Goal: Transaction & Acquisition: Purchase product/service

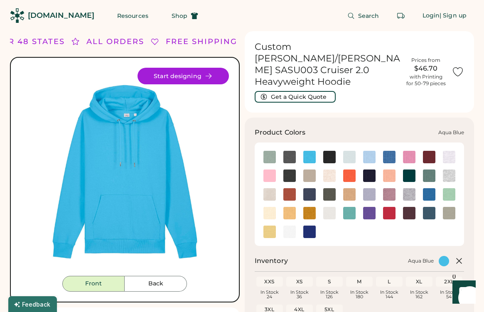
click at [307, 151] on img at bounding box center [309, 157] width 12 height 12
click at [273, 47] on h1 "Custom [PERSON_NAME]/[PERSON_NAME] SASU003 Cruiser 2.0 Heavyweight Hoodie" at bounding box center [328, 64] width 146 height 47
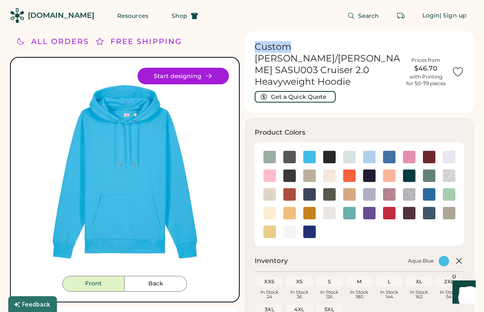
click at [273, 47] on h1 "Custom [PERSON_NAME]/[PERSON_NAME] SASU003 Cruiser 2.0 Heavyweight Hoodie" at bounding box center [328, 64] width 146 height 47
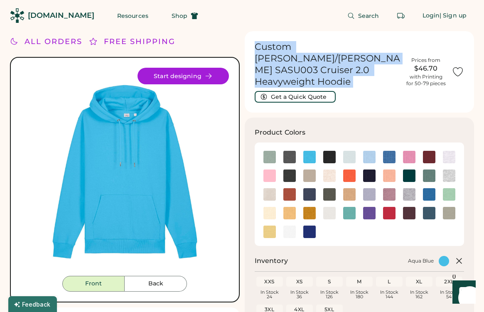
click at [273, 49] on h1 "Custom [PERSON_NAME]/[PERSON_NAME] SASU003 Cruiser 2.0 Heavyweight Hoodie" at bounding box center [328, 64] width 146 height 47
click at [379, 49] on h1 "Custom [PERSON_NAME]/[PERSON_NAME] SASU003 Cruiser 2.0 Heavyweight Hoodie" at bounding box center [328, 64] width 146 height 47
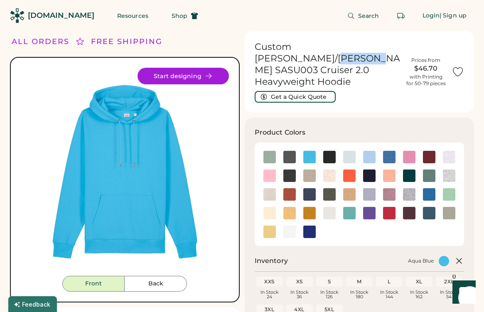
click at [379, 49] on h1 "Custom [PERSON_NAME]/[PERSON_NAME] SASU003 Cruiser 2.0 Heavyweight Hoodie" at bounding box center [328, 64] width 146 height 47
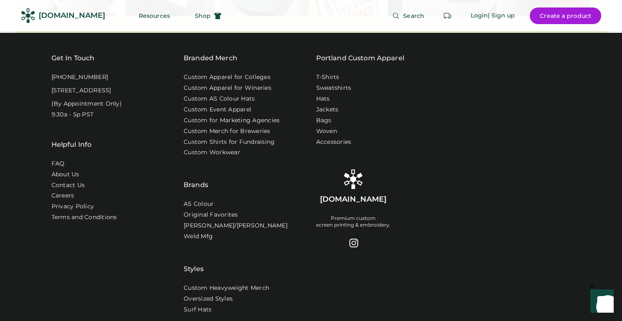
scroll to position [2668, 0]
